Goal: Task Accomplishment & Management: Manage account settings

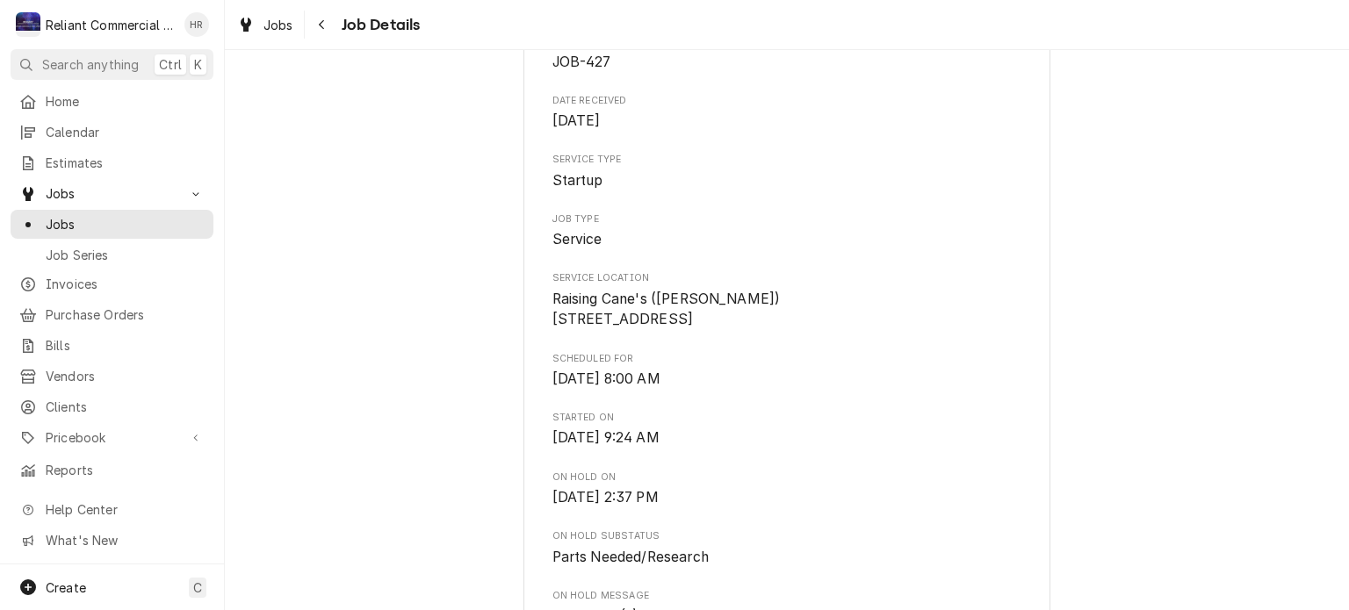
scroll to position [206, 0]
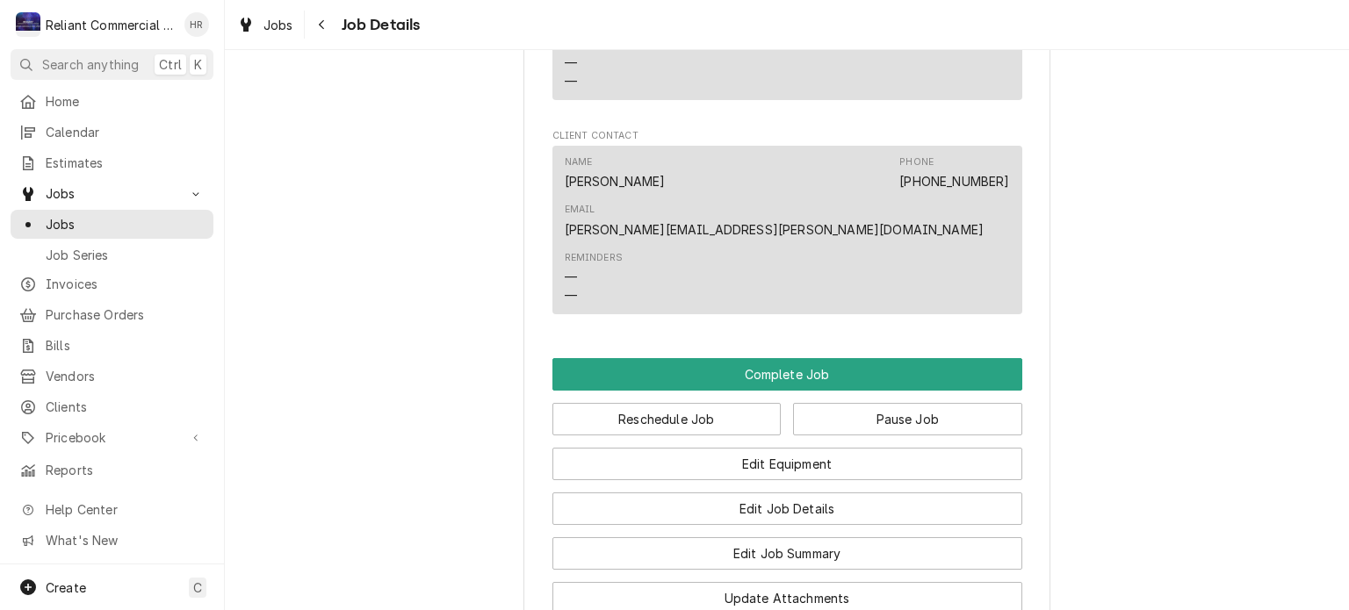
scroll to position [1115, 0]
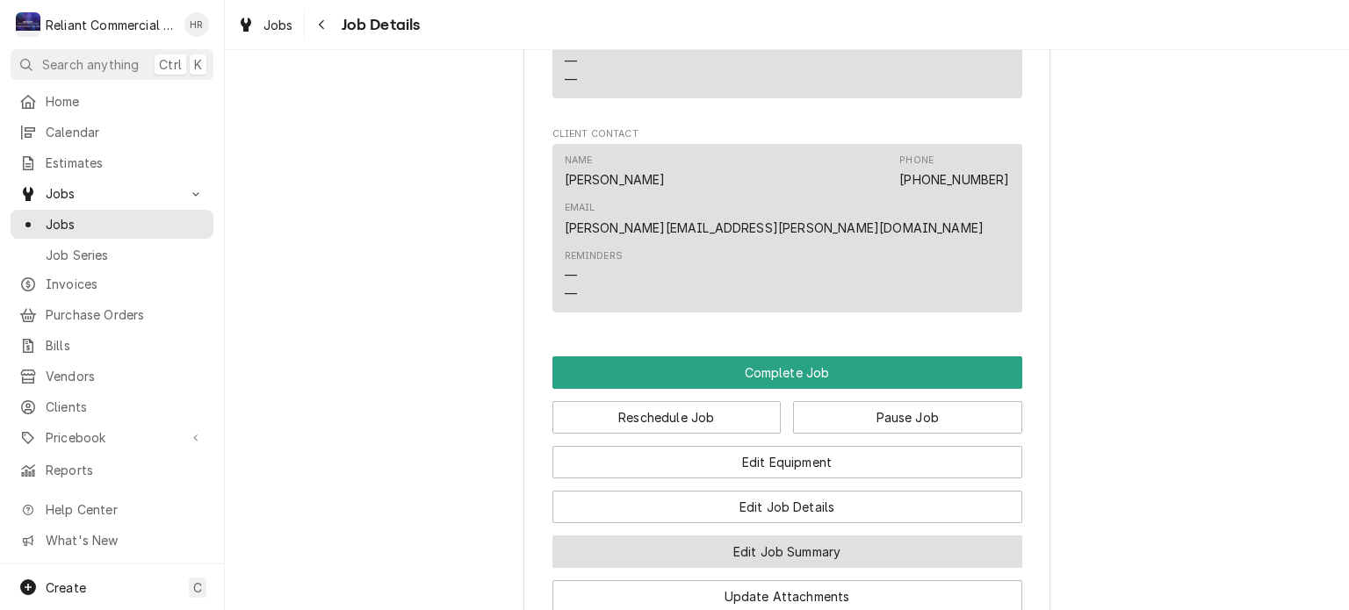
click at [803, 536] on button "Edit Job Summary" at bounding box center [787, 552] width 470 height 32
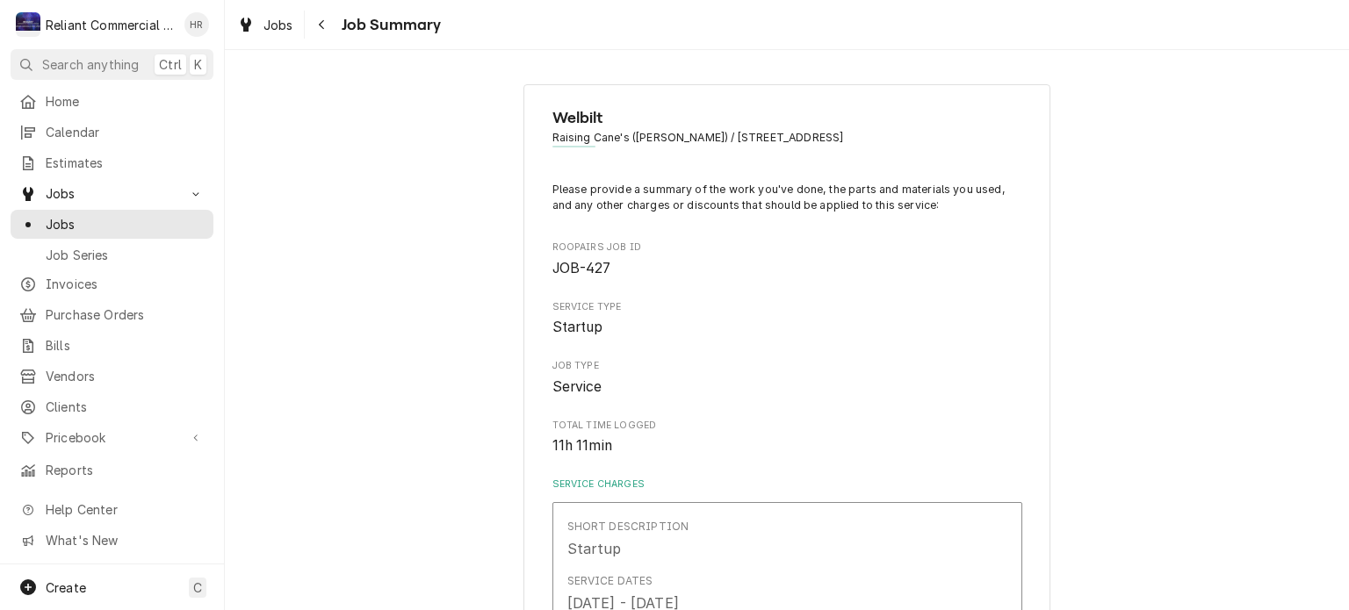
type textarea "x"
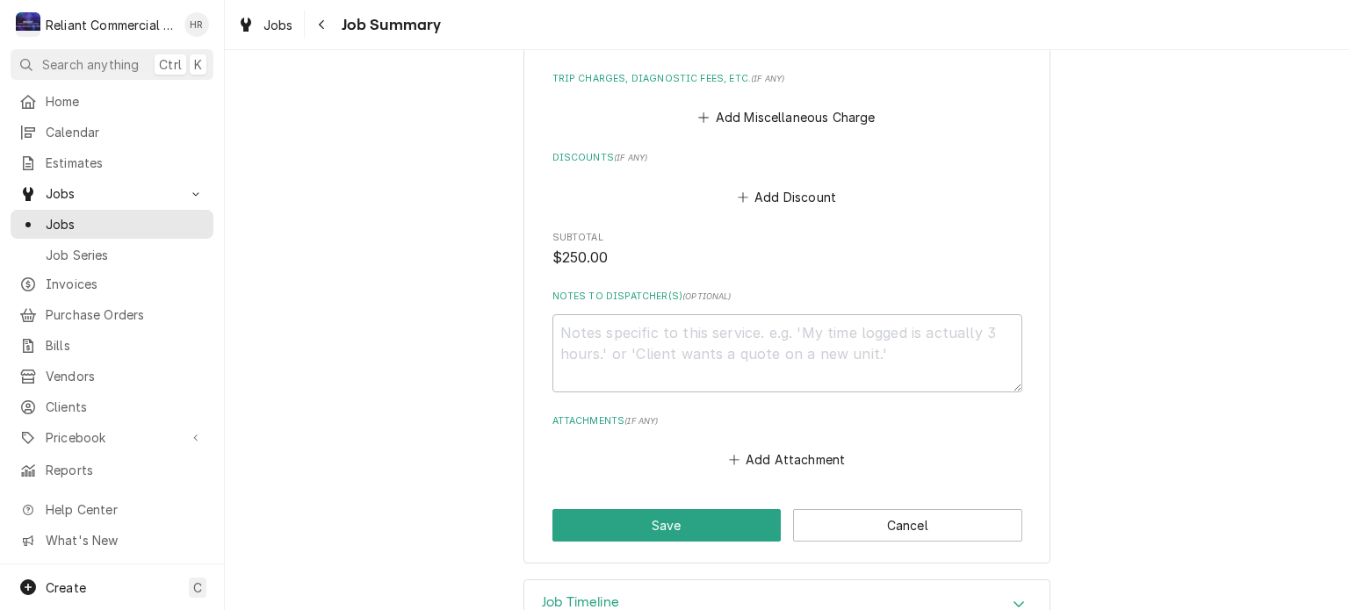
scroll to position [861, 0]
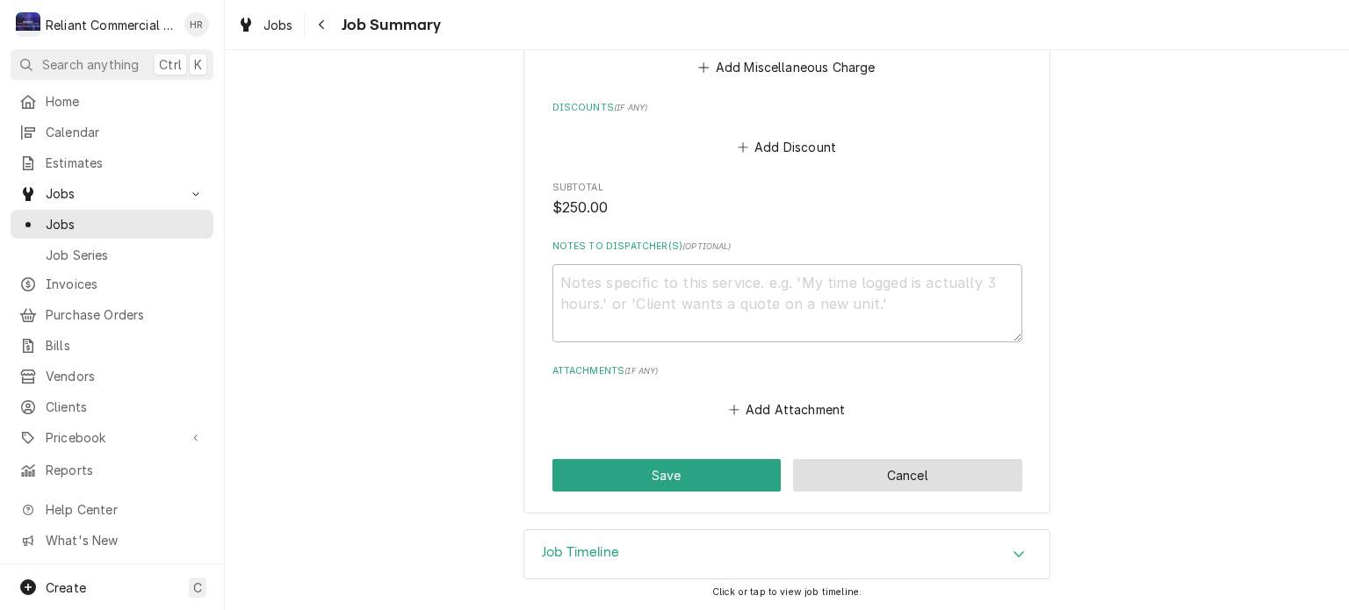
click at [889, 479] on button "Cancel" at bounding box center [907, 475] width 229 height 32
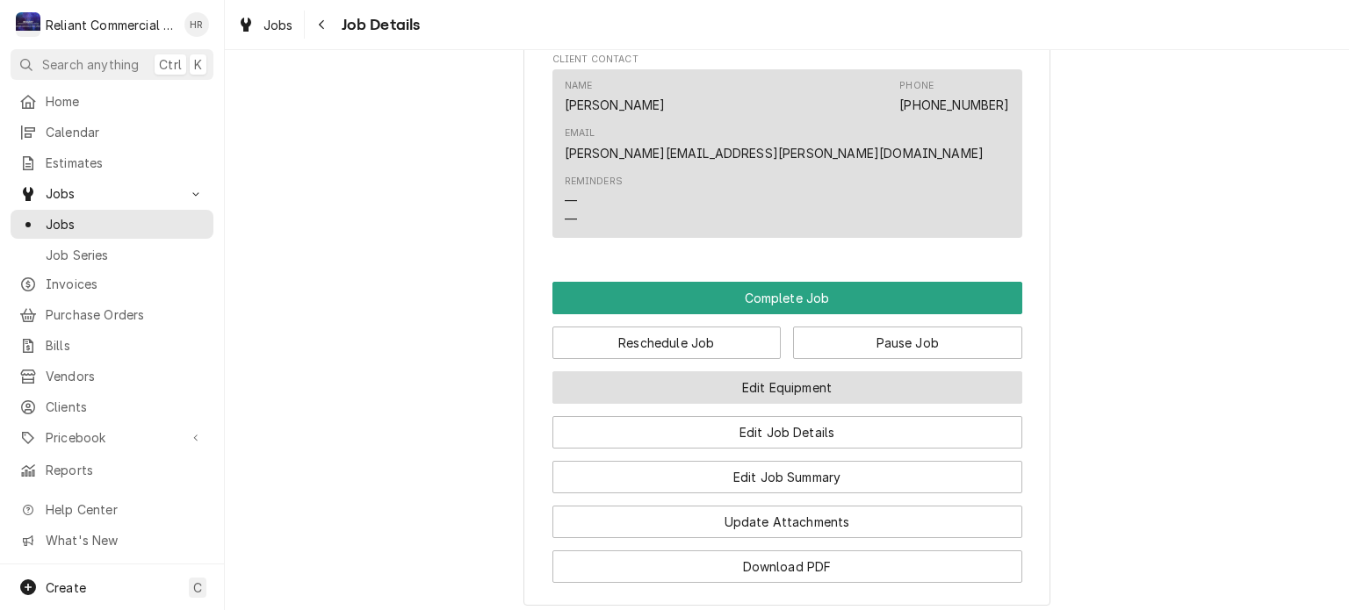
scroll to position [1191, 0]
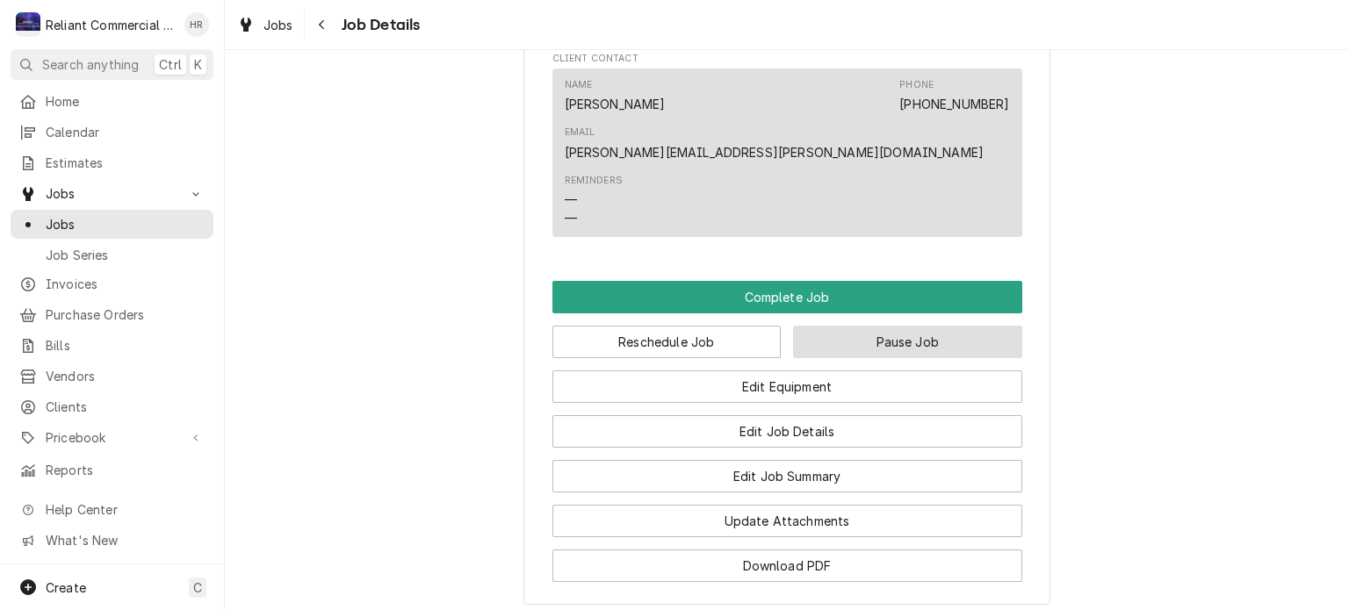
click at [902, 326] on button "Pause Job" at bounding box center [907, 342] width 229 height 32
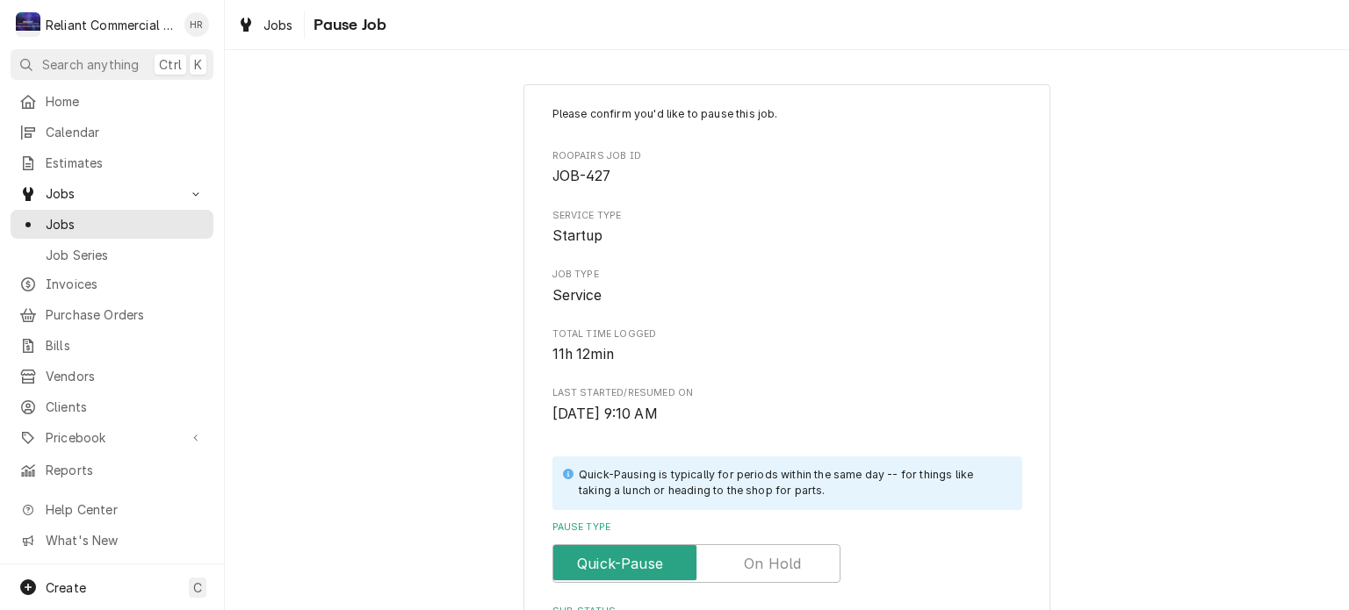
scroll to position [371, 0]
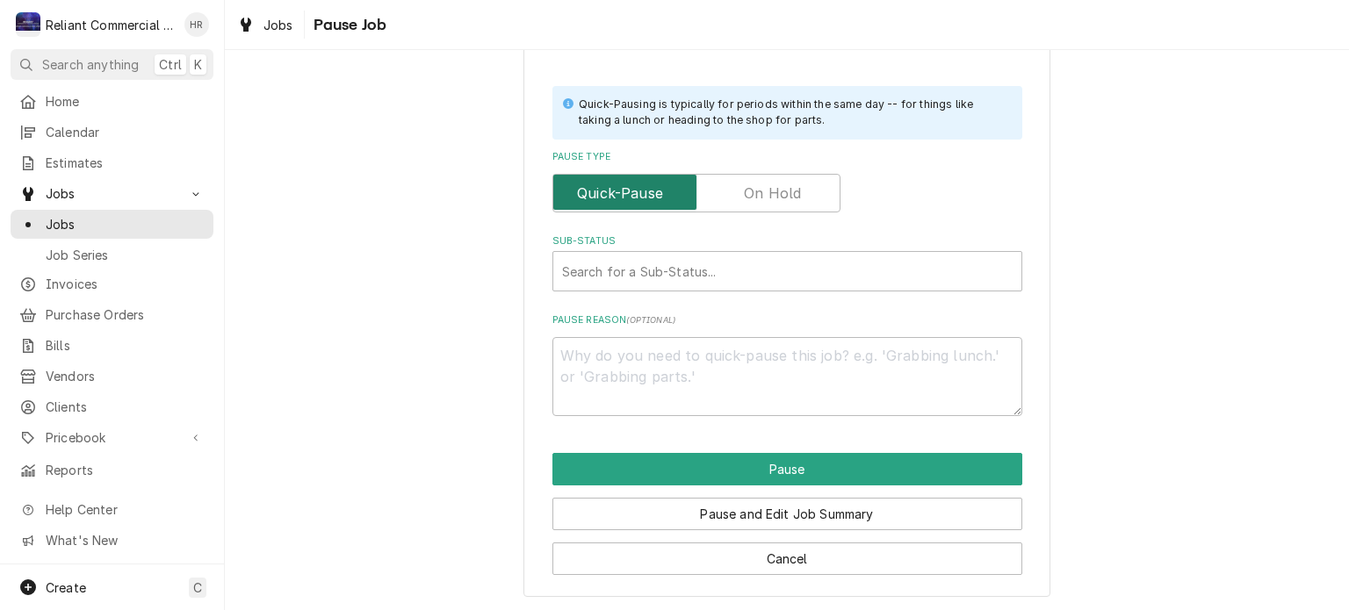
click at [768, 180] on input "Pause Type" at bounding box center [696, 193] width 272 height 39
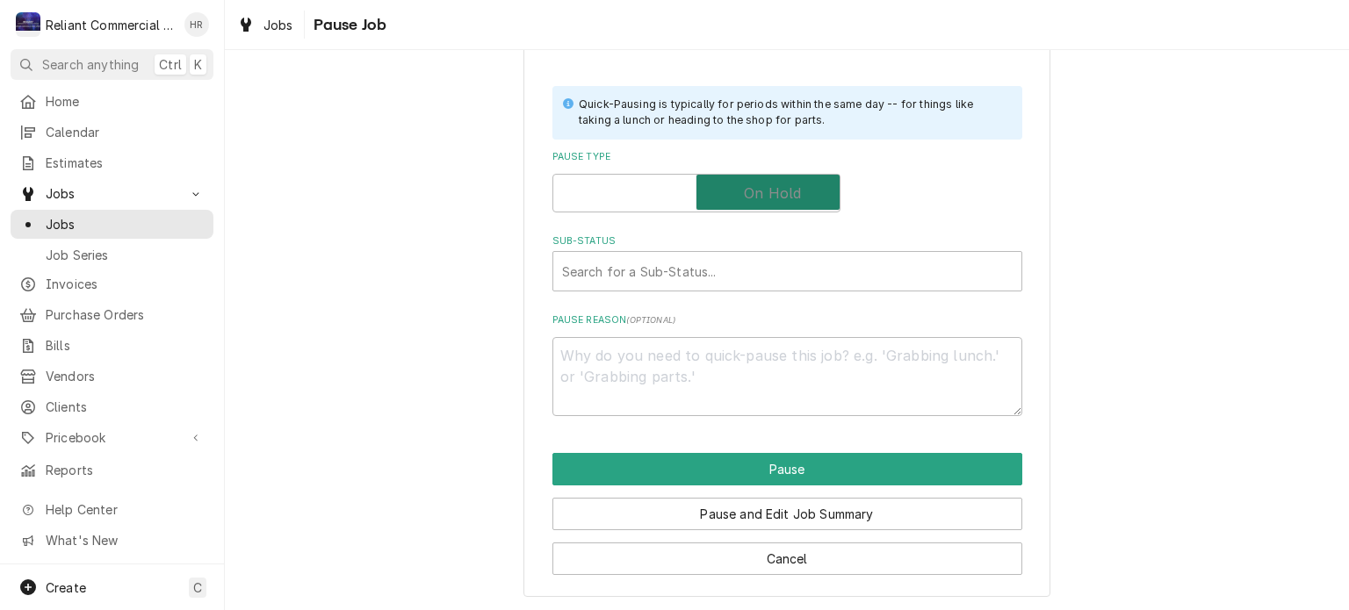
checkbox input "true"
click at [709, 279] on div "Sub-Status" at bounding box center [787, 271] width 450 height 32
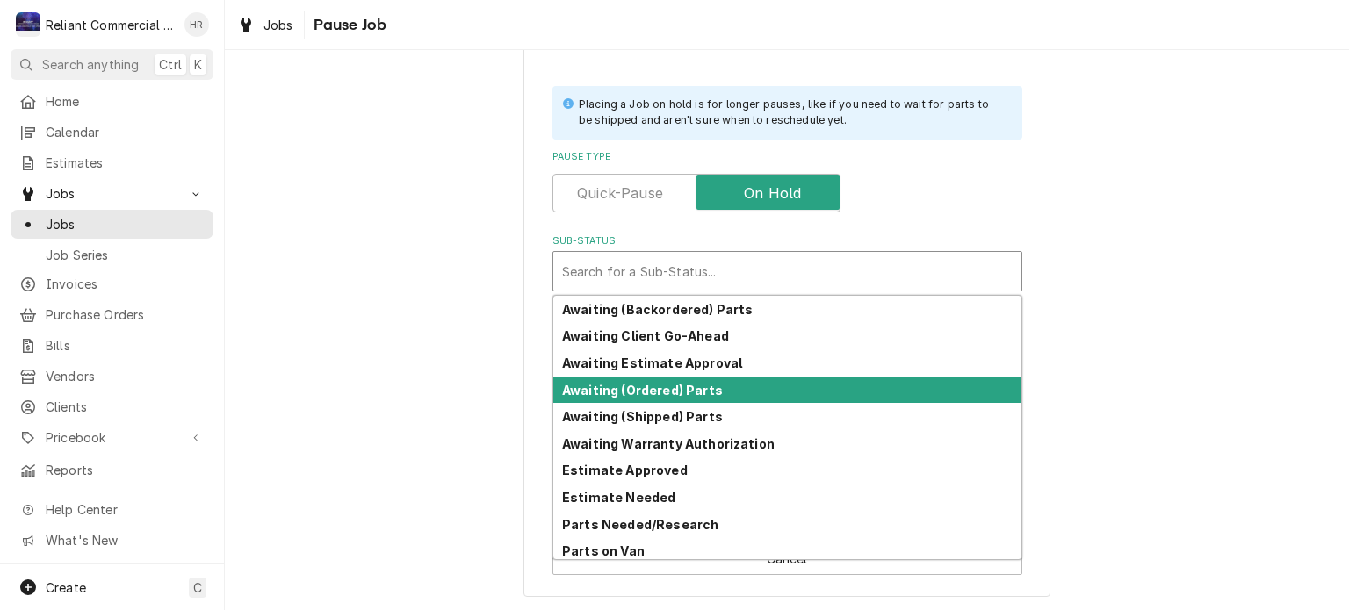
click at [700, 395] on strong "Awaiting (Ordered) Parts" at bounding box center [642, 390] width 161 height 15
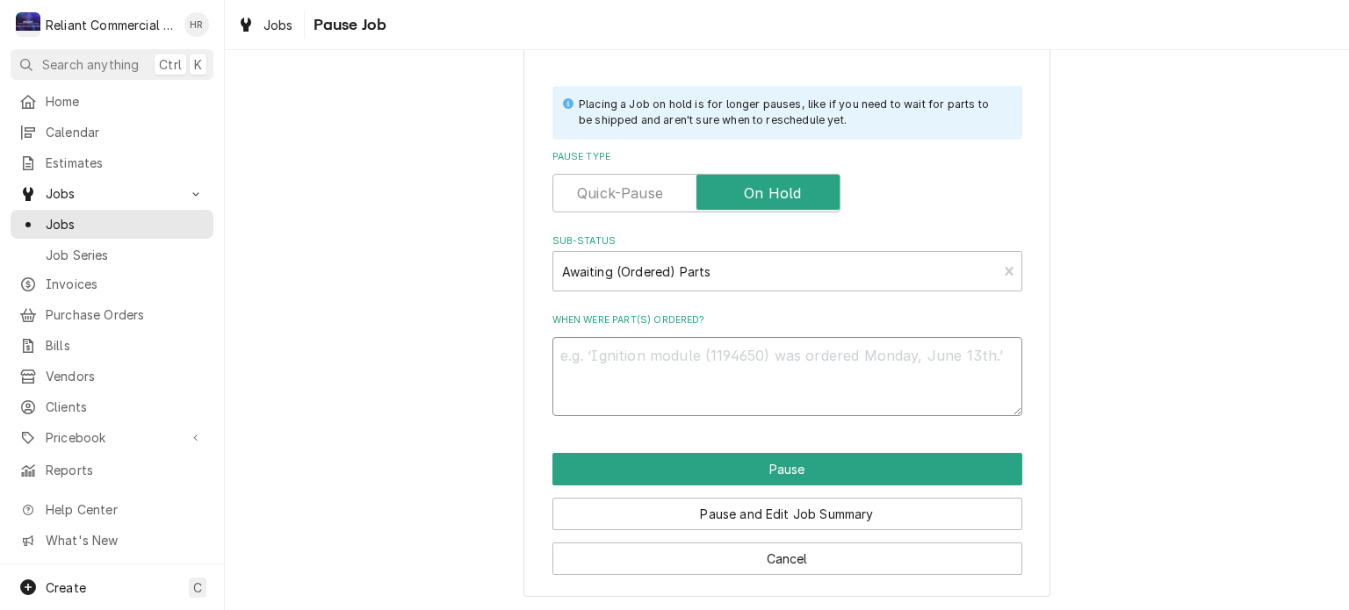
click at [700, 395] on textarea "When were part(s) ordered?" at bounding box center [787, 376] width 470 height 79
type textarea "x"
type textarea "F"
type textarea "x"
type textarea "Fi"
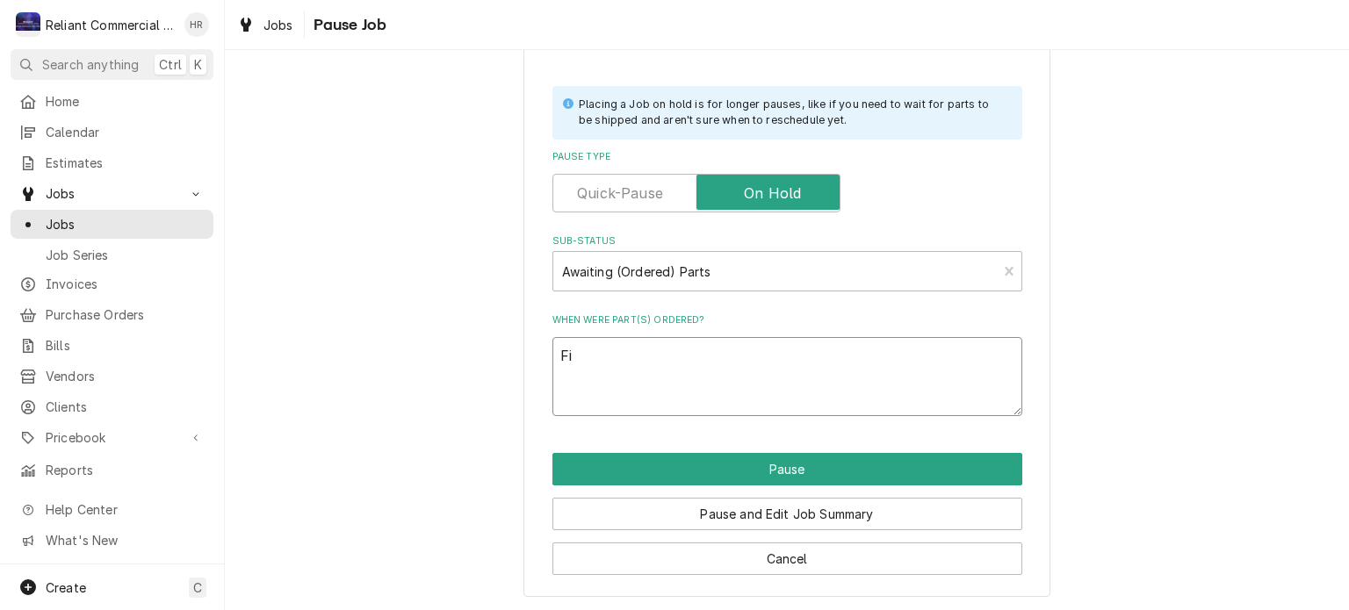
type textarea "x"
type textarea "Fin"
type textarea "x"
type textarea "Fina"
type textarea "x"
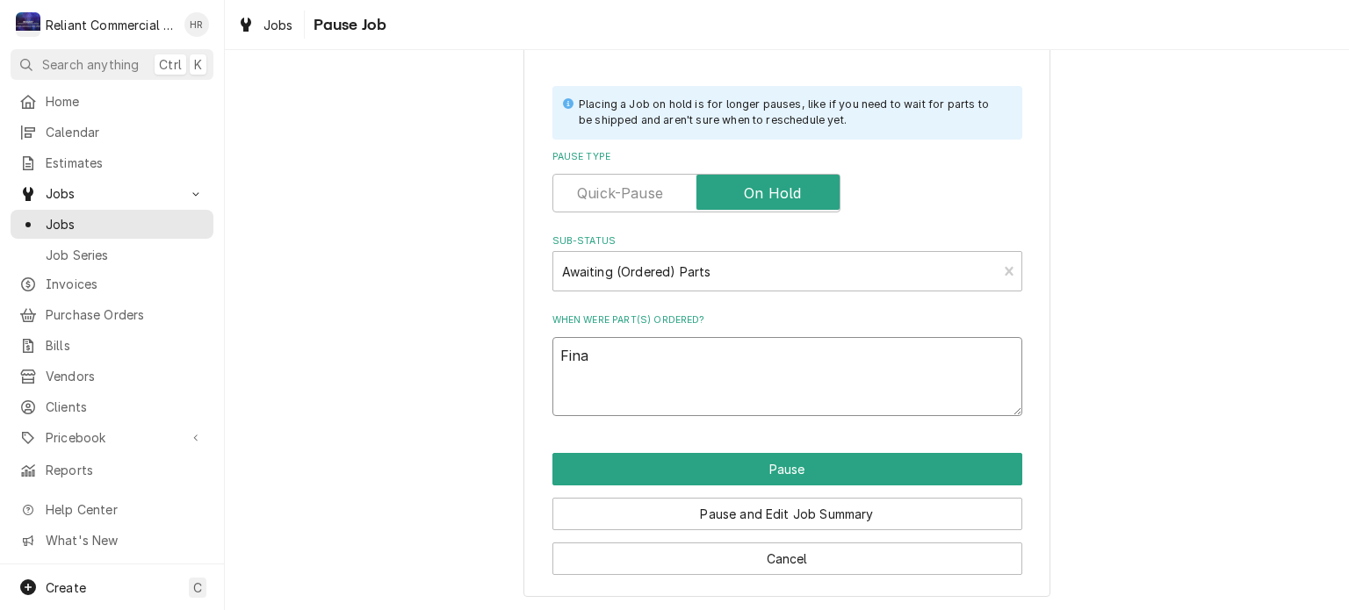
type textarea "Final"
type textarea "x"
type textarea "Finali"
type textarea "x"
type textarea "Finaliz"
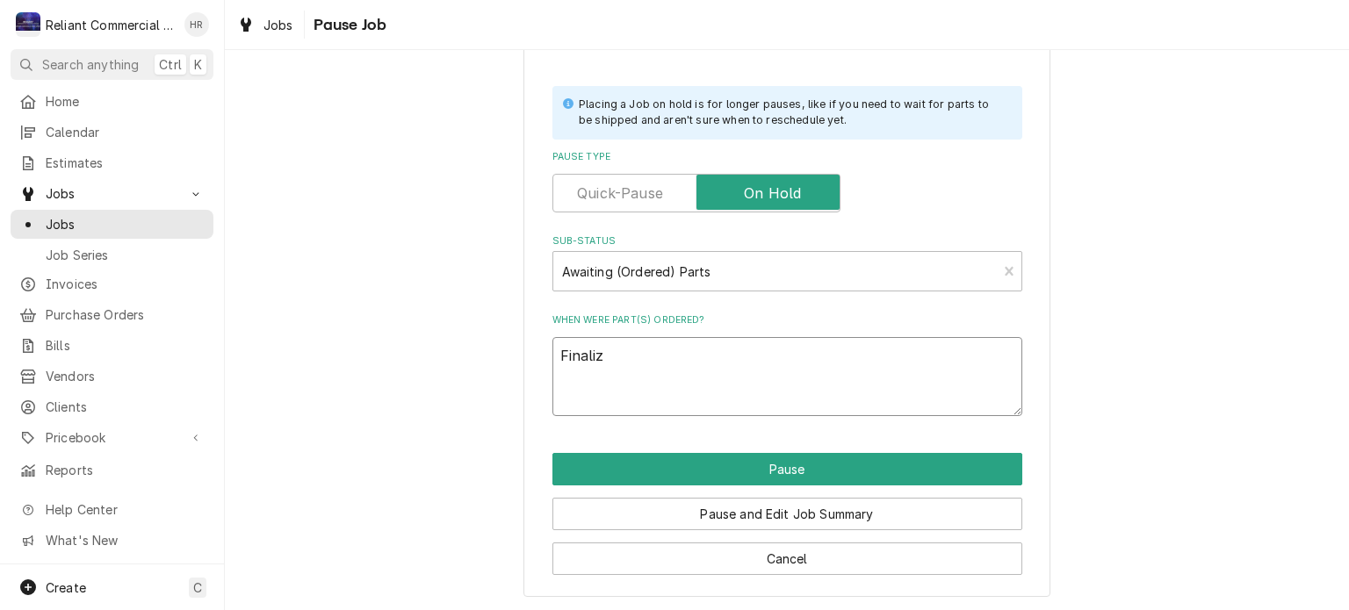
type textarea "x"
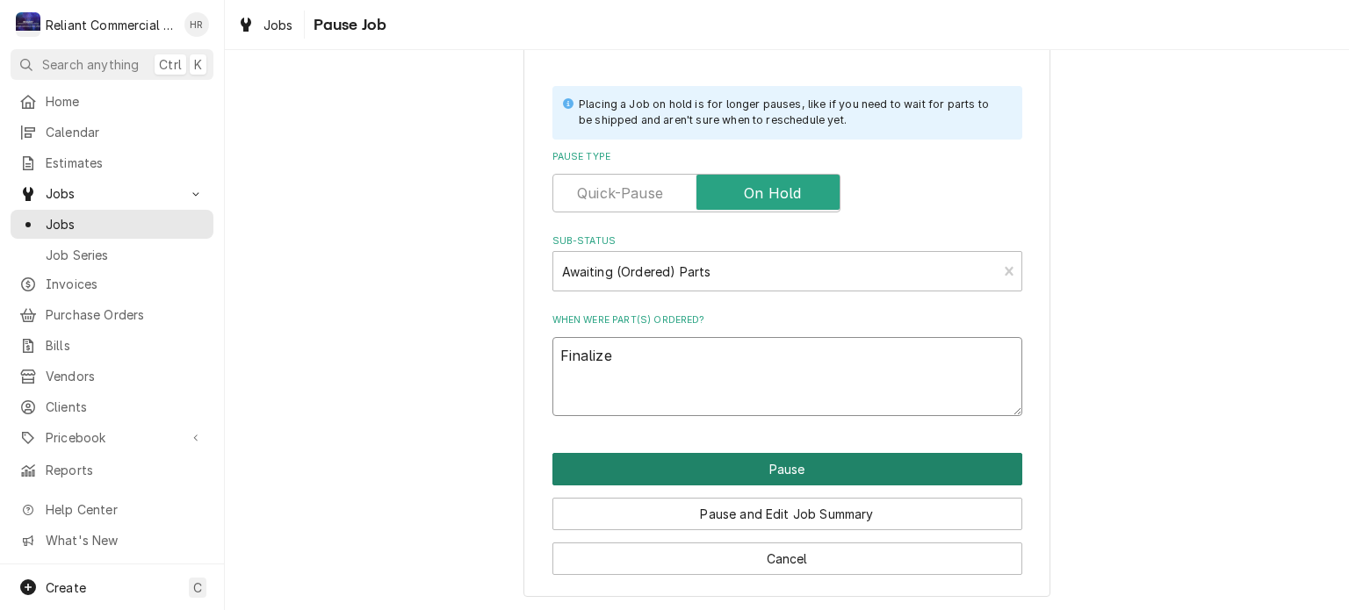
type textarea "Finalize"
click at [776, 473] on button "Pause" at bounding box center [787, 469] width 470 height 32
type textarea "x"
